Goal: Task Accomplishment & Management: Use online tool/utility

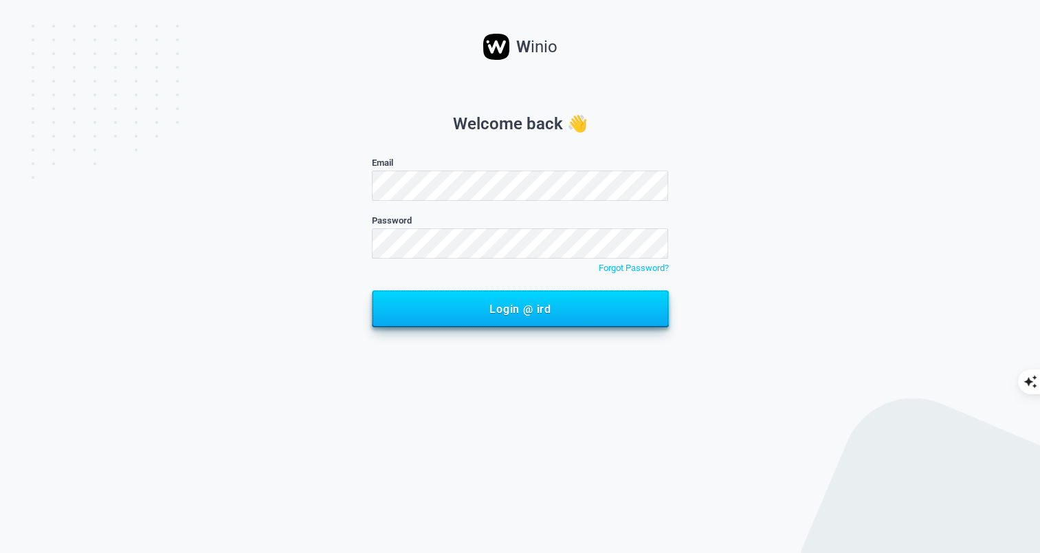
click at [476, 311] on span "Login @ ird" at bounding box center [520, 308] width 267 height 13
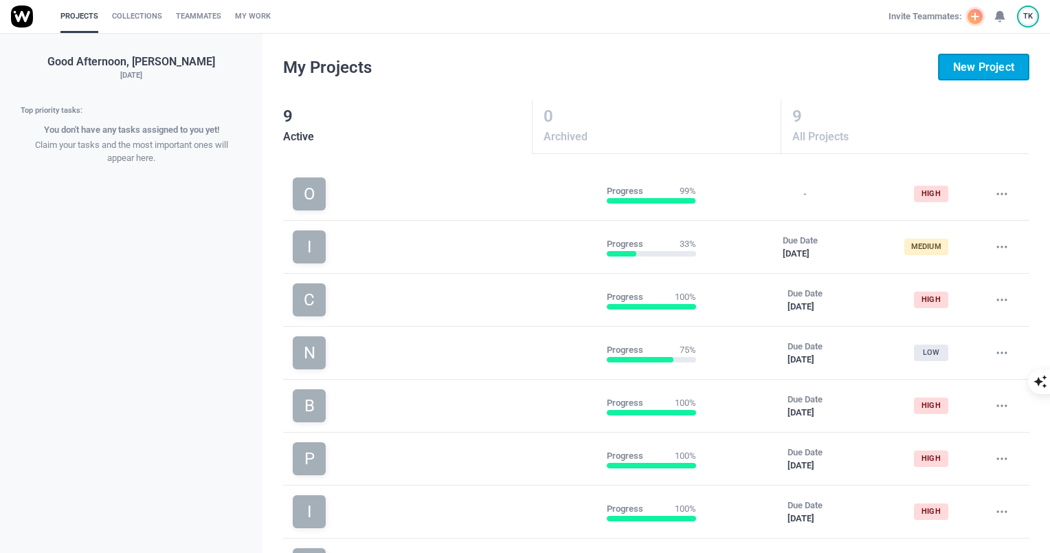
click at [976, 58] on button "New Project" at bounding box center [983, 67] width 91 height 27
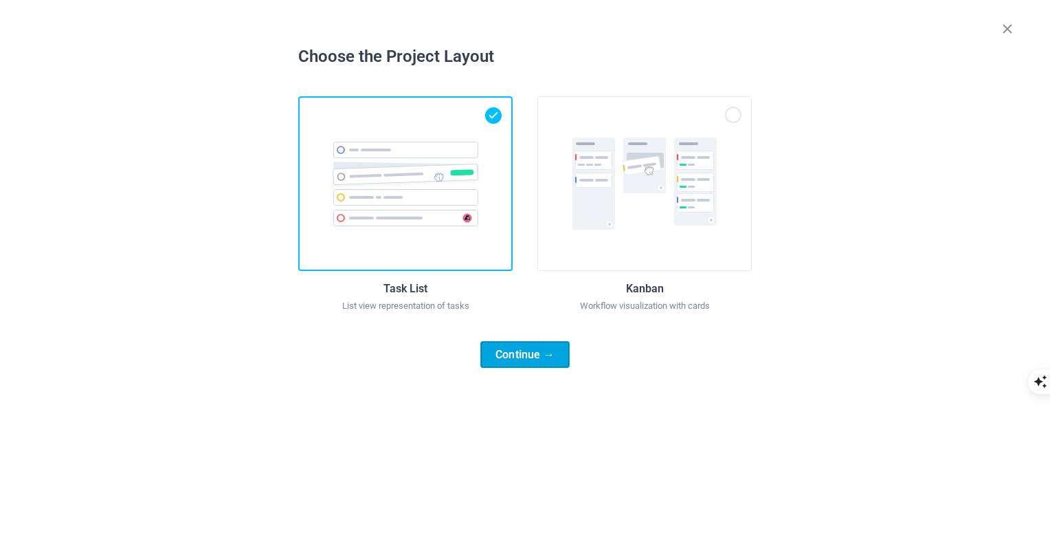
click at [539, 363] on button "Continue →" at bounding box center [524, 354] width 89 height 27
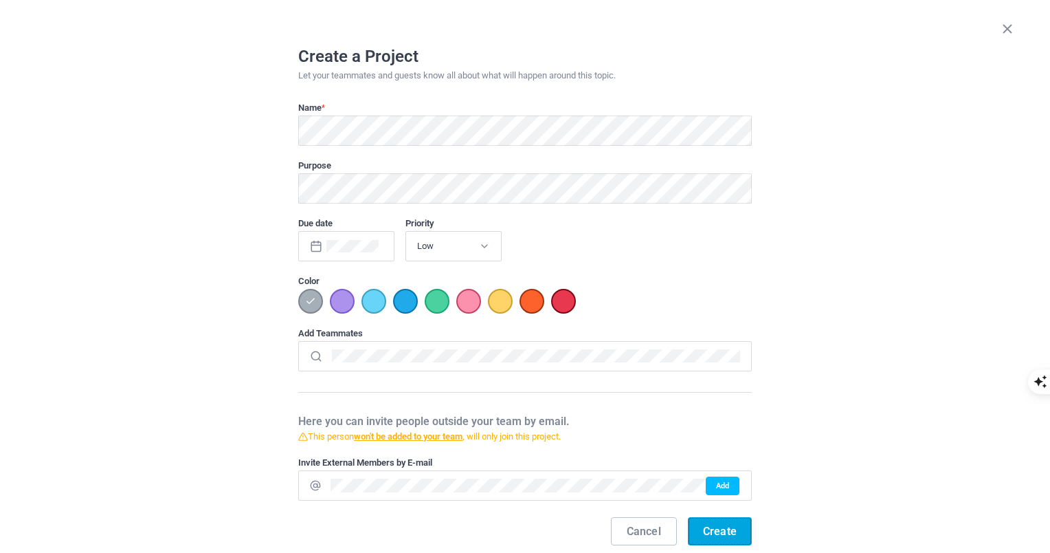
click at [718, 528] on span "Create" at bounding box center [720, 530] width 34 height 13
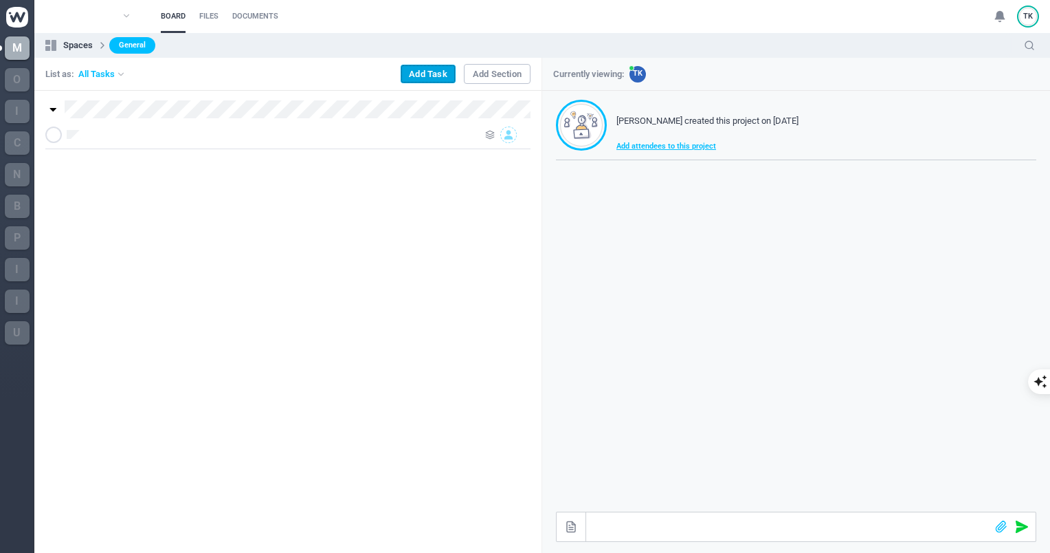
click at [423, 69] on button "Add Task" at bounding box center [428, 74] width 55 height 19
click at [510, 134] on icon at bounding box center [509, 135] width 8 height 10
click at [16, 23] on img at bounding box center [17, 17] width 22 height 21
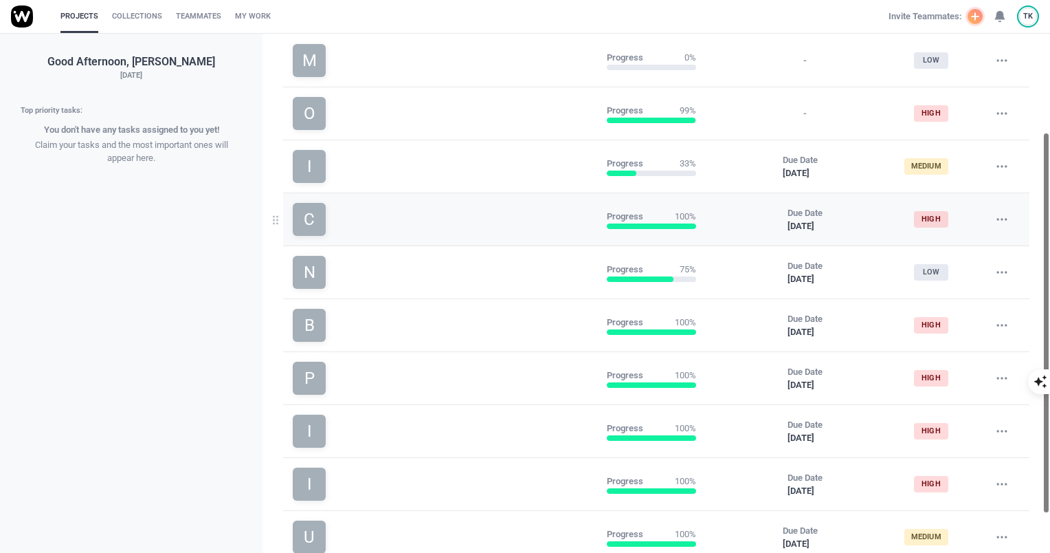
scroll to position [133, 0]
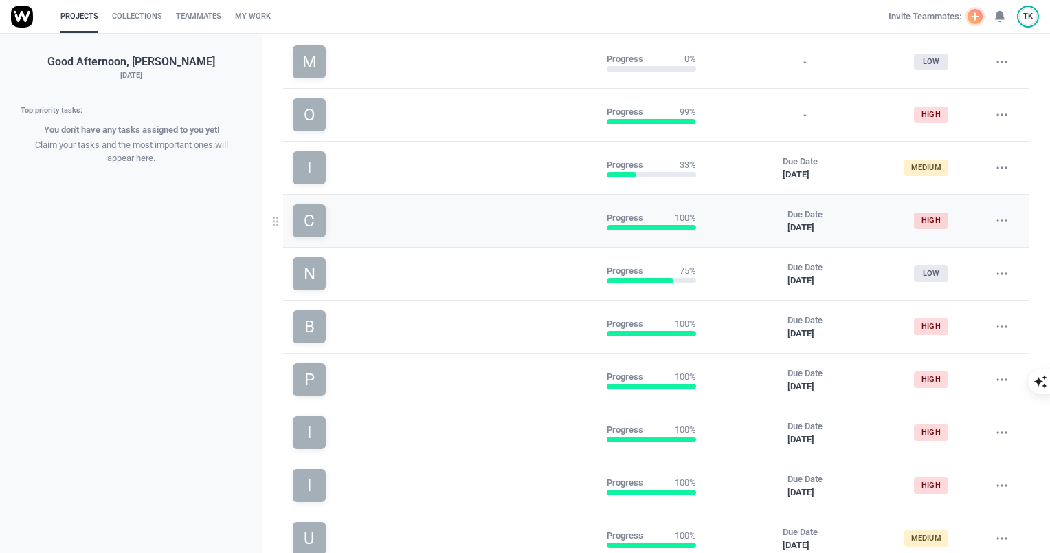
click at [624, 228] on span at bounding box center [651, 227] width 89 height 5
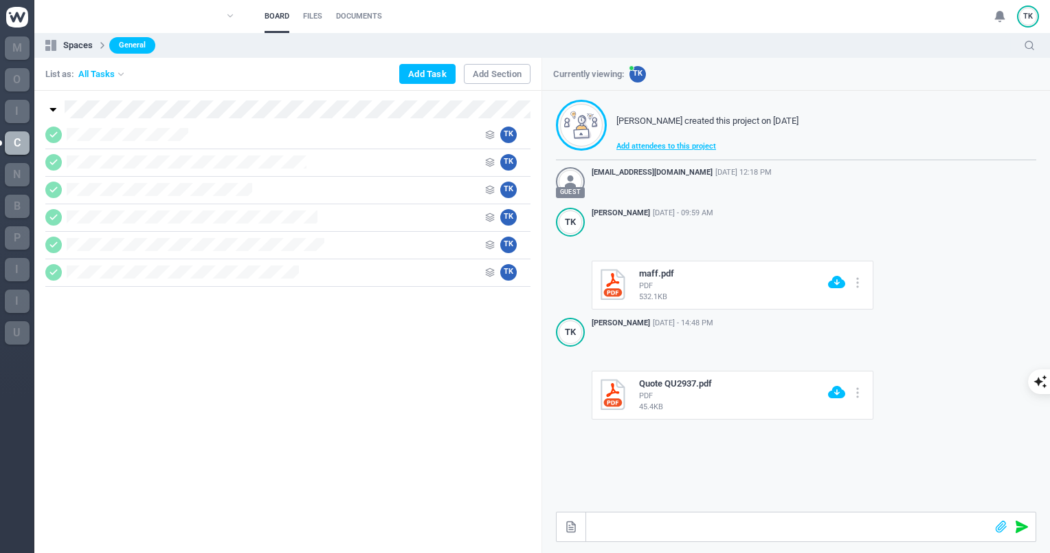
click at [20, 23] on img at bounding box center [17, 17] width 22 height 21
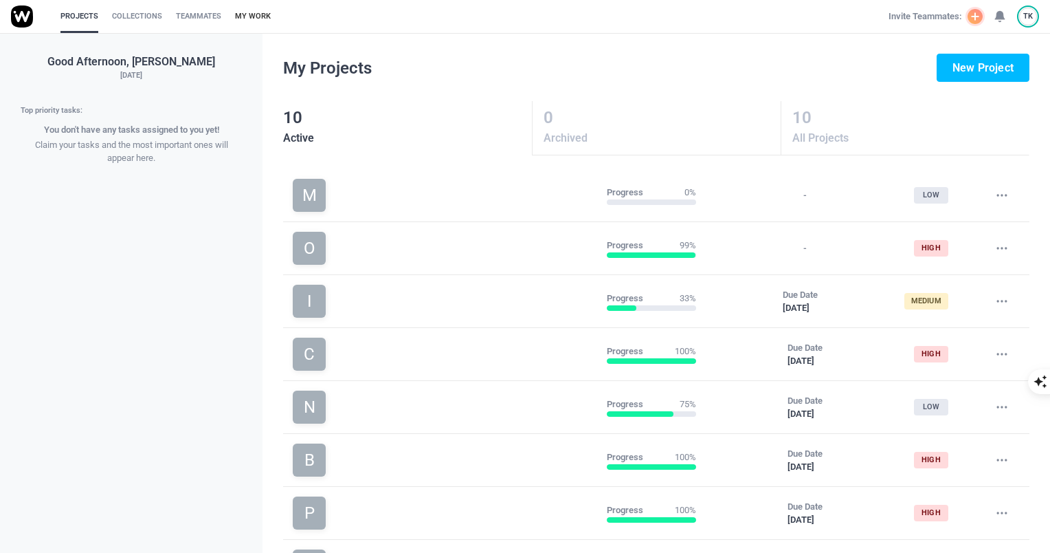
click at [247, 18] on link "My Work" at bounding box center [253, 16] width 36 height 33
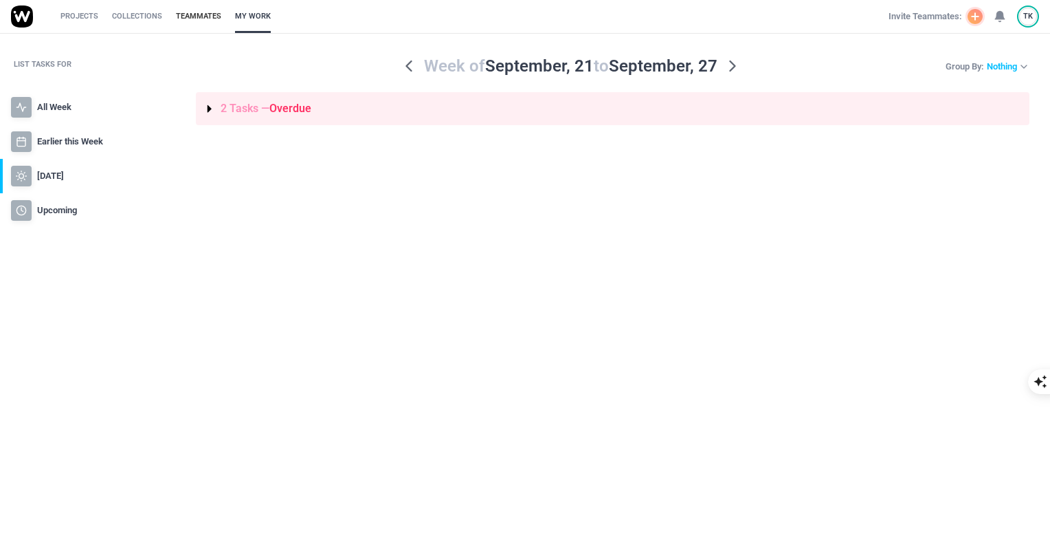
click at [207, 18] on link "Teammates" at bounding box center [198, 16] width 45 height 33
